Goal: Transaction & Acquisition: Purchase product/service

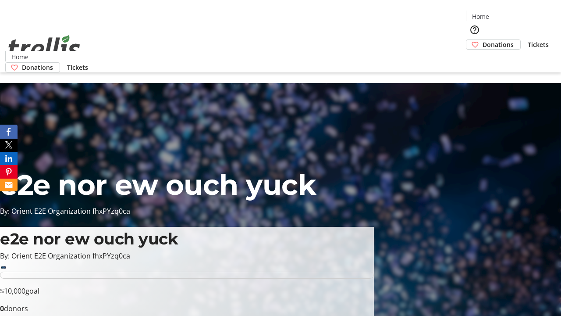
click at [483, 40] on span "Donations" at bounding box center [498, 44] width 31 height 9
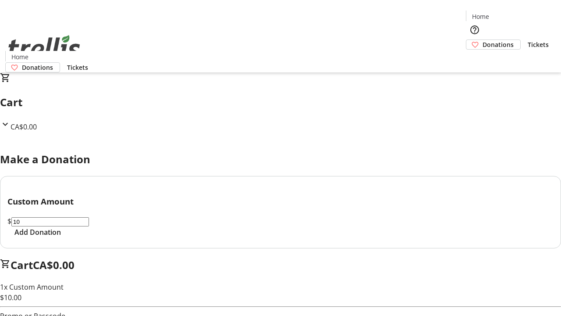
select select "CA"
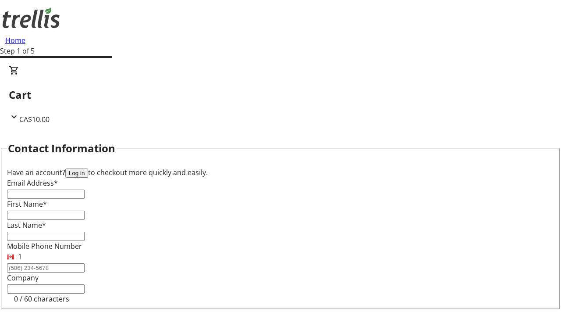
click at [88, 168] on button "Log in" at bounding box center [76, 172] width 23 height 9
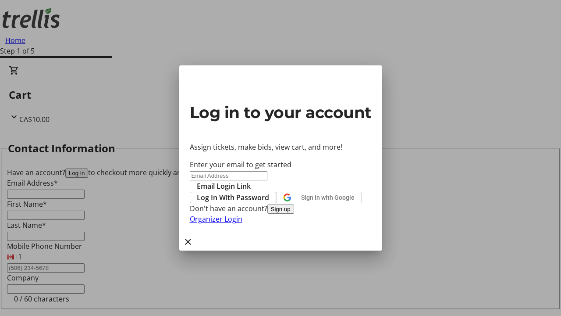
click at [294, 214] on button "Sign up" at bounding box center [281, 208] width 27 height 9
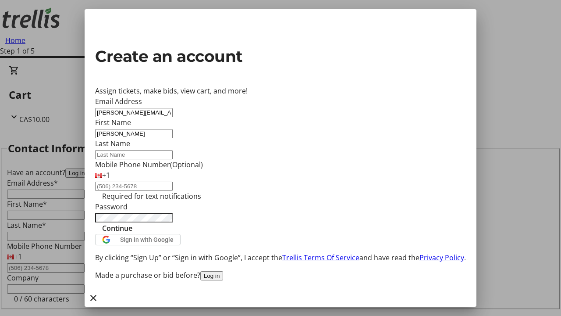
type input "[PERSON_NAME]"
type input "Prosacco-Kuvalis"
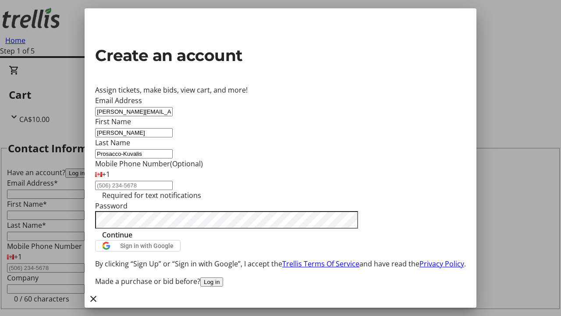
click at [132, 240] on span "Continue" at bounding box center [117, 234] width 30 height 11
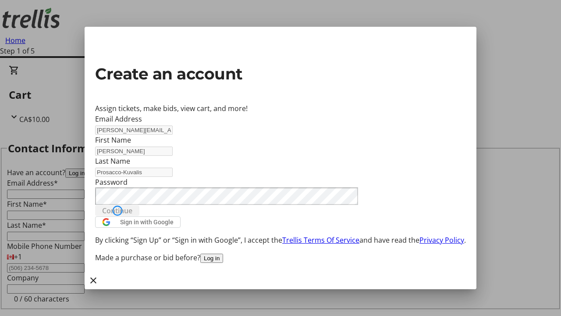
type input "[PERSON_NAME][EMAIL_ADDRESS][DOMAIN_NAME]"
type input "[PERSON_NAME]"
type input "Prosacco-Kuvalis"
select select "CA"
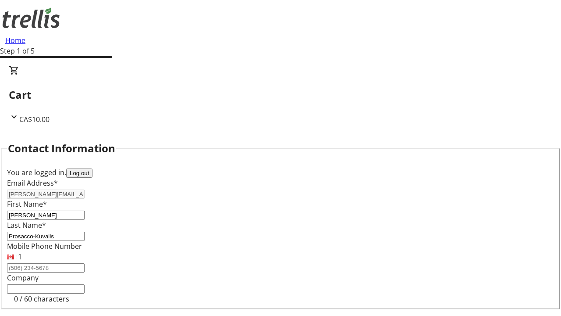
type input "[STREET_ADDRESS][PERSON_NAME]"
type input "Kelowna"
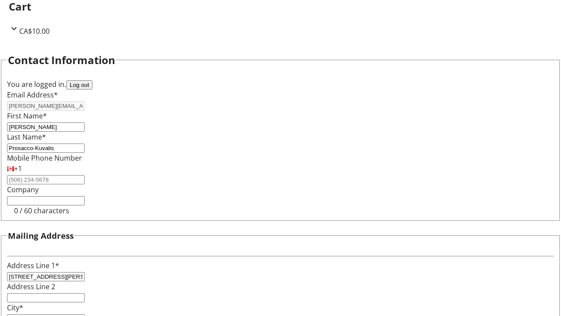
select select "BC"
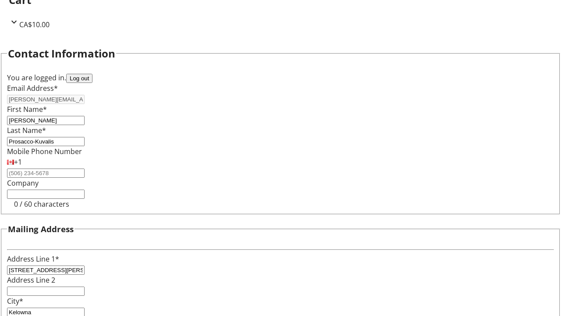
type input "Kelowna"
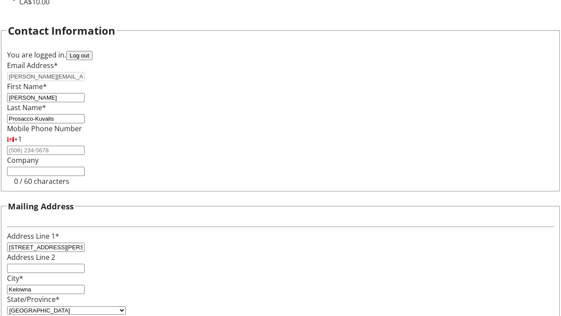
type input "V1Y 0C2"
select select "BC"
select select "CA"
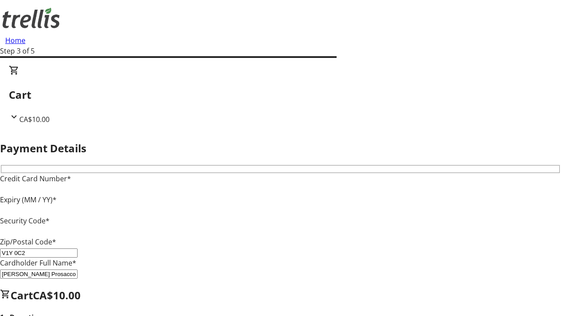
type input "V1Y 0C2"
